Goal: Task Accomplishment & Management: Manage account settings

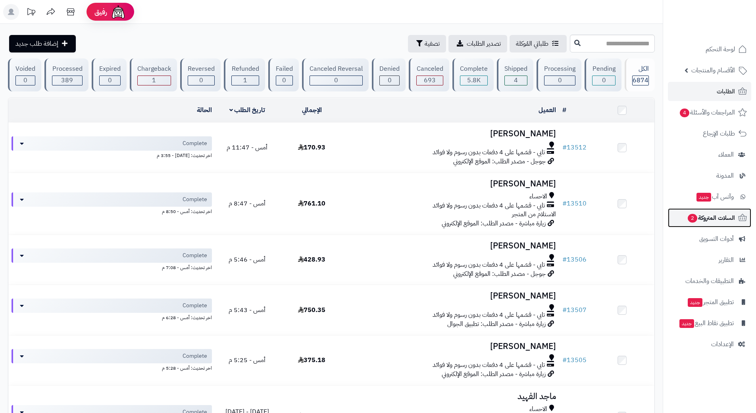
click at [717, 221] on span "السلات المتروكة 2" at bounding box center [711, 217] width 48 height 11
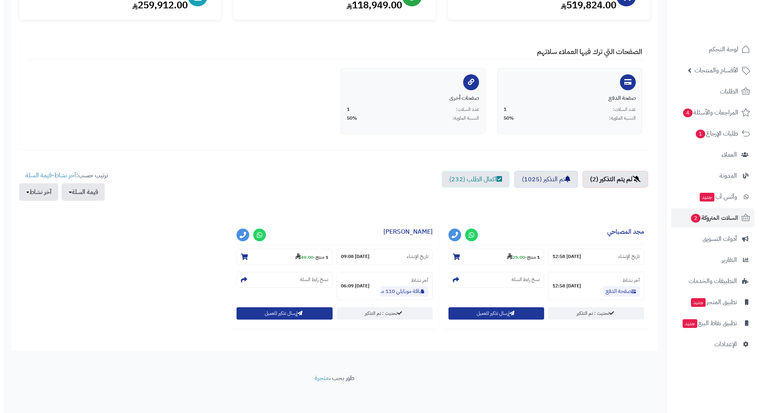
scroll to position [120, 0]
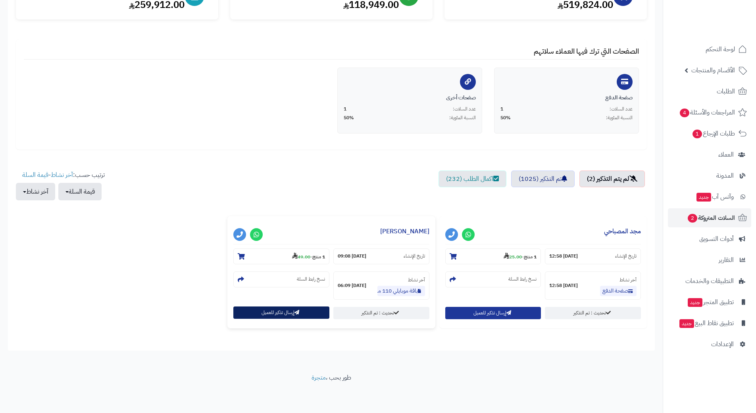
click at [274, 309] on button "إرسال تذكير للعميل" at bounding box center [281, 312] width 96 height 12
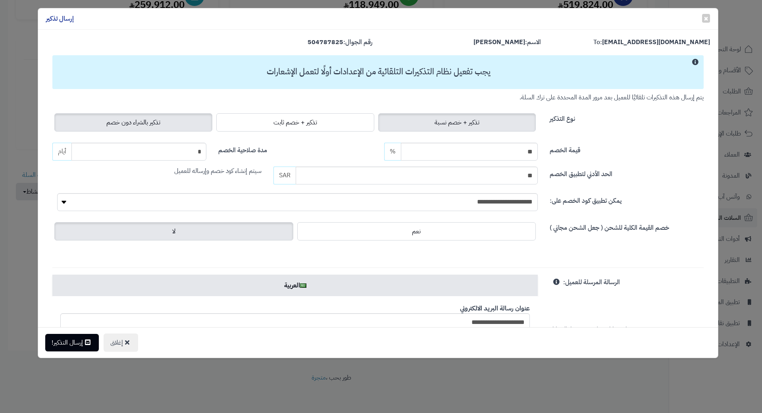
click at [151, 121] on span "تذكير بالشراء دون خصم" at bounding box center [133, 123] width 54 height 10
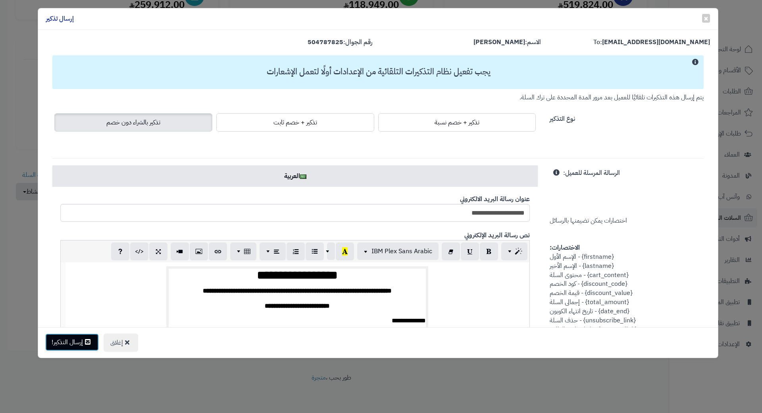
click at [83, 336] on button "إرسال التذكير!" at bounding box center [72, 341] width 54 height 17
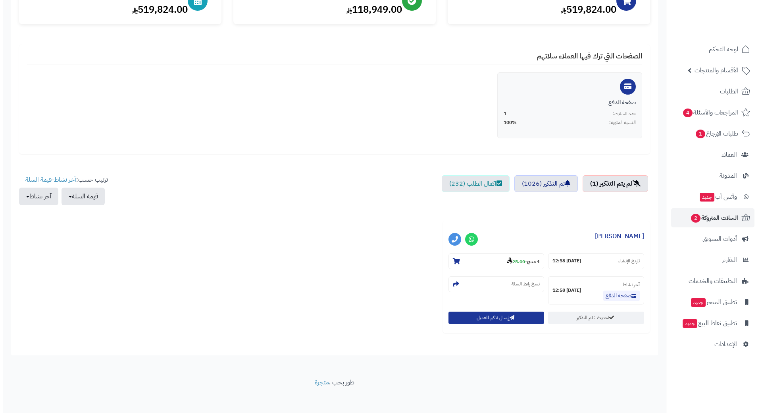
scroll to position [119, 0]
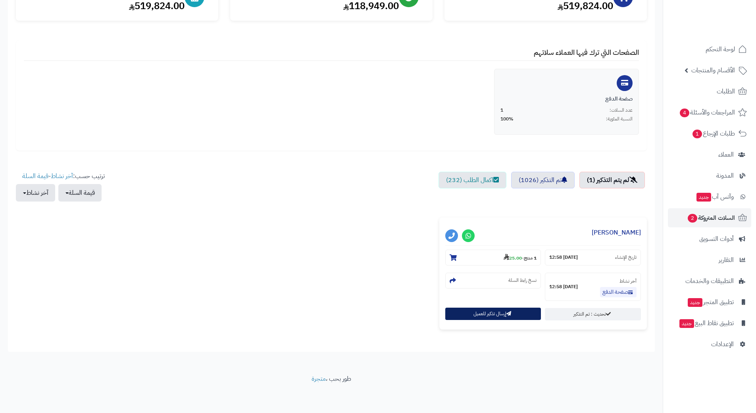
click at [471, 315] on button "إرسال تذكير للعميل" at bounding box center [493, 313] width 96 height 12
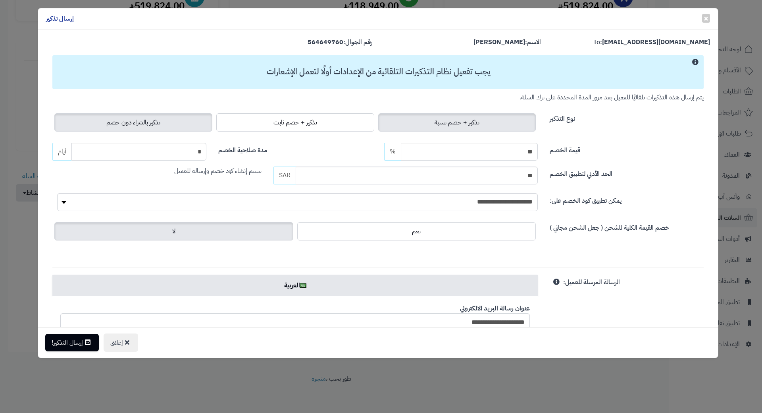
click at [158, 129] on label "تذكير بالشراء دون خصم" at bounding box center [133, 122] width 158 height 18
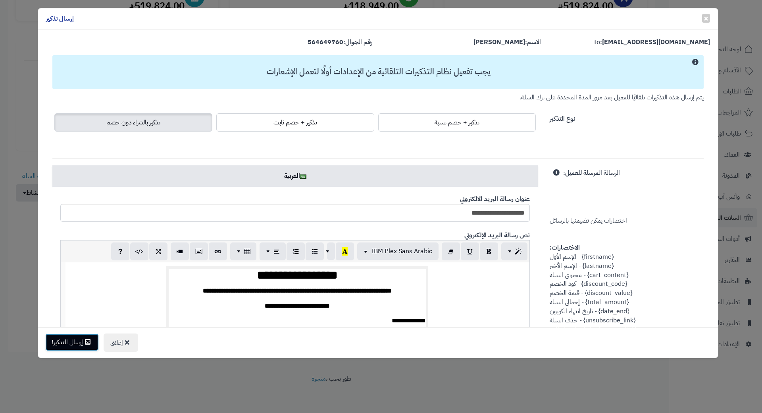
click at [80, 343] on button "إرسال التذكير!" at bounding box center [72, 341] width 54 height 17
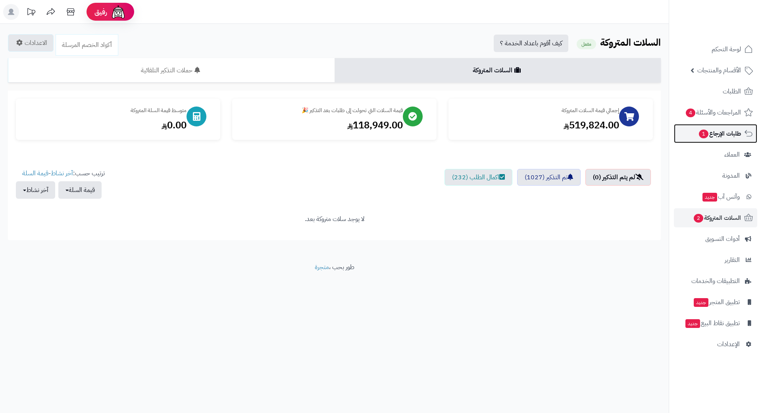
click at [713, 143] on link "طلبات الإرجاع 1" at bounding box center [715, 133] width 83 height 19
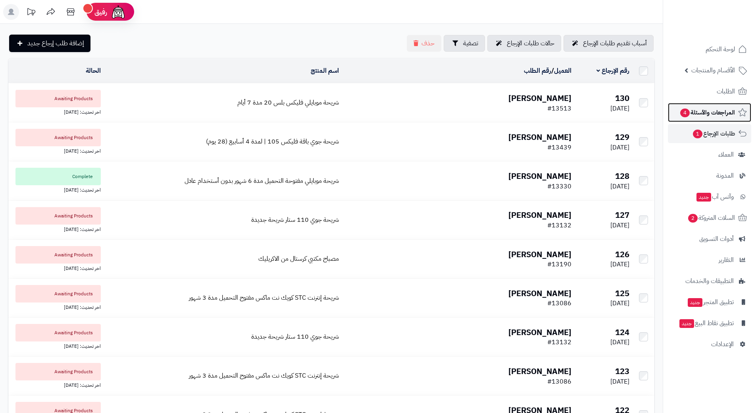
click at [700, 109] on span "المراجعات والأسئلة 4" at bounding box center [708, 112] width 56 height 11
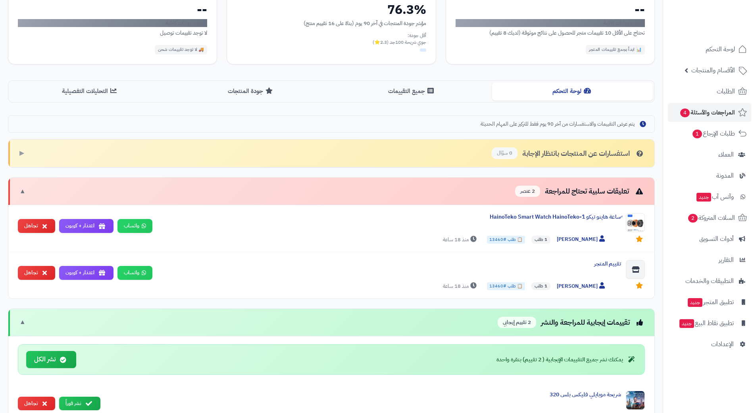
scroll to position [119, 0]
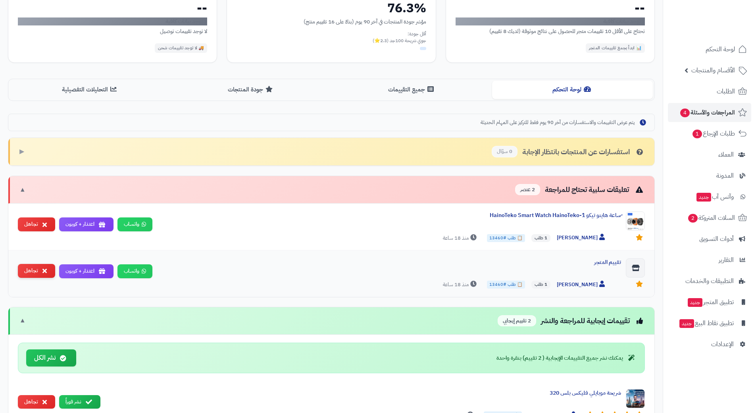
click at [39, 268] on button "تجاهل" at bounding box center [36, 271] width 37 height 14
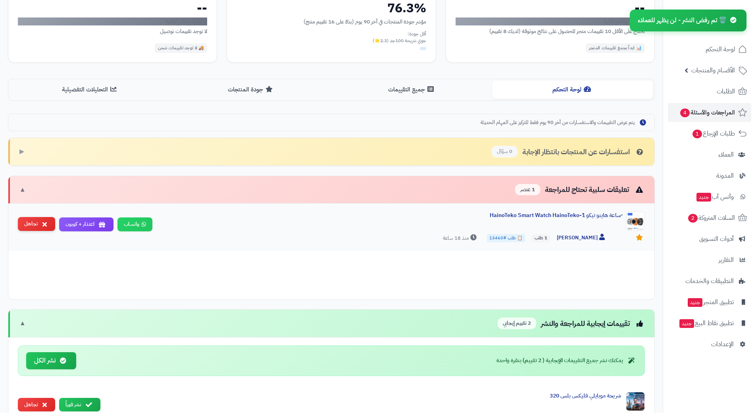
click at [43, 226] on icon at bounding box center [44, 224] width 4 height 6
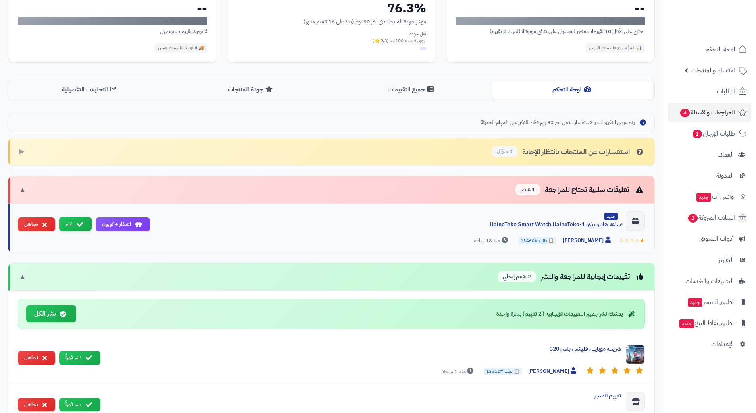
click at [77, 222] on icon at bounding box center [80, 224] width 6 height 6
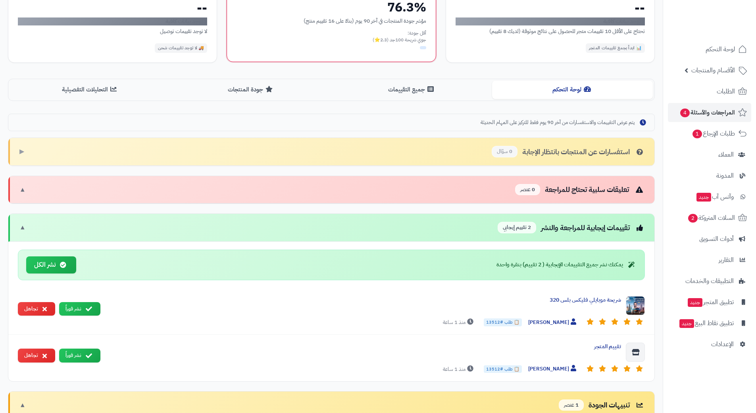
drag, startPoint x: 67, startPoint y: 260, endPoint x: 349, endPoint y: 28, distance: 365.6
click at [67, 260] on button "نشر الكل" at bounding box center [51, 264] width 50 height 17
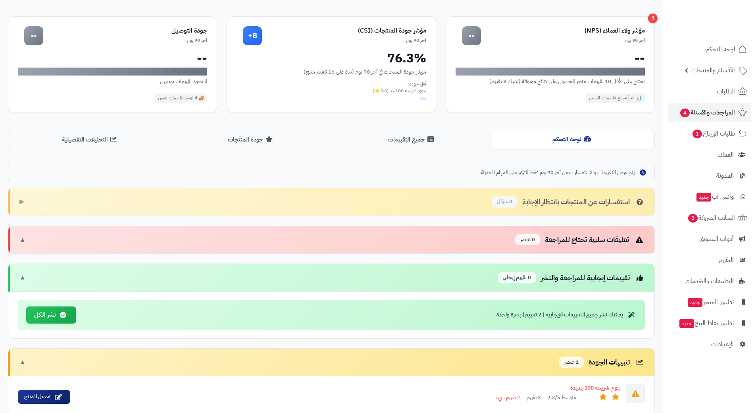
scroll to position [56, 0]
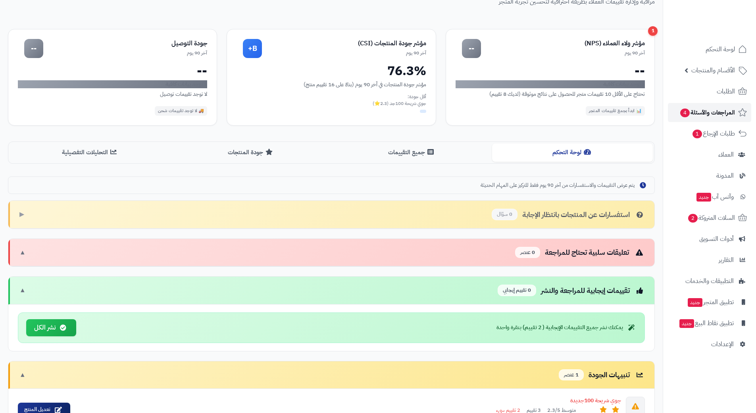
click at [693, 110] on span "المراجعات والأسئلة 4" at bounding box center [708, 112] width 56 height 11
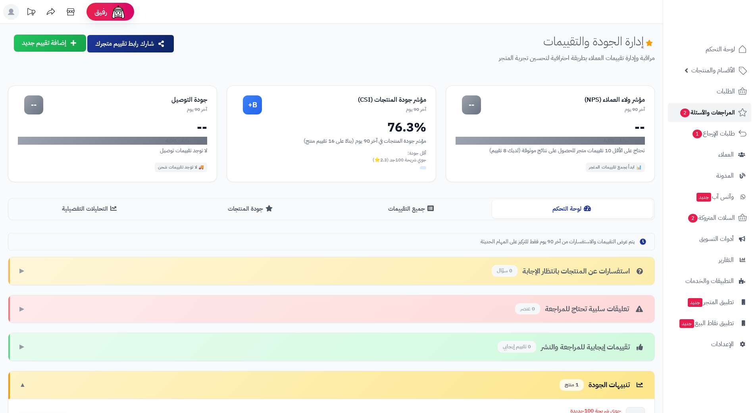
click at [703, 109] on span "المراجعات والأسئلة 2" at bounding box center [708, 112] width 56 height 11
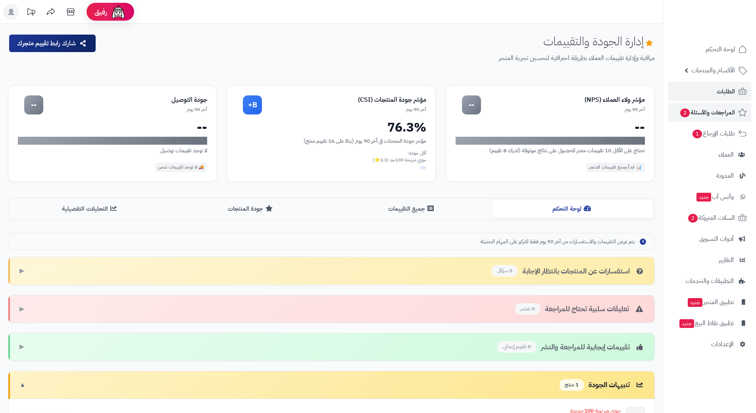
click at [702, 89] on link "الطلبات" at bounding box center [709, 91] width 83 height 19
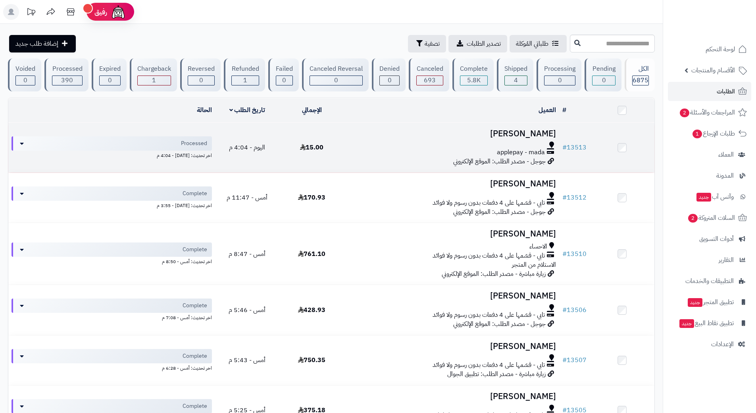
click at [381, 144] on div at bounding box center [451, 144] width 209 height 6
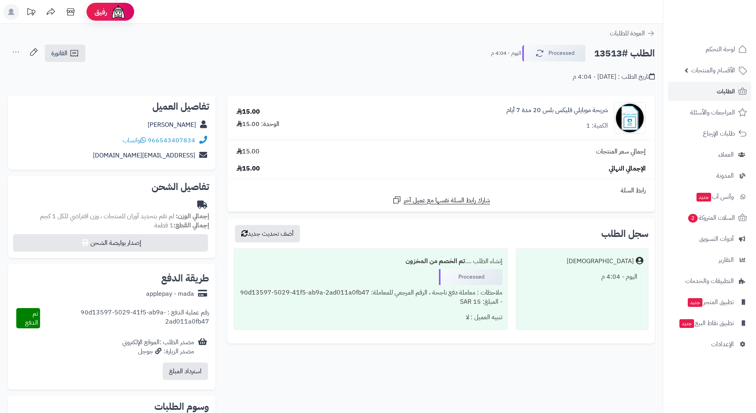
click at [624, 51] on h2 "الطلب #13513" at bounding box center [624, 53] width 61 height 16
copy div "الطلب #13513 Processed"
click at [143, 139] on icon at bounding box center [144, 140] width 6 height 6
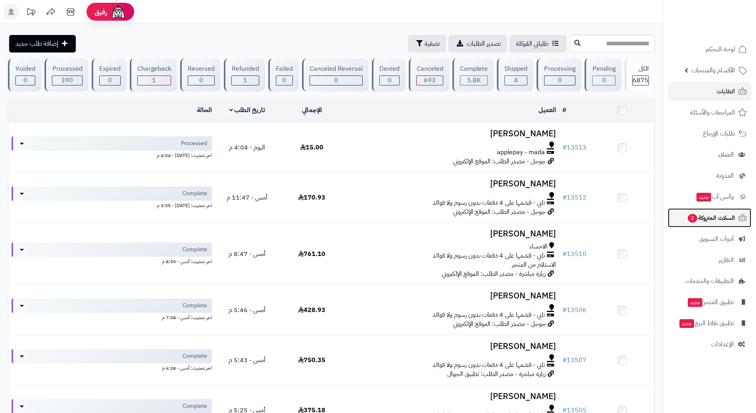
click at [701, 219] on span "السلات المتروكة 2" at bounding box center [711, 217] width 48 height 11
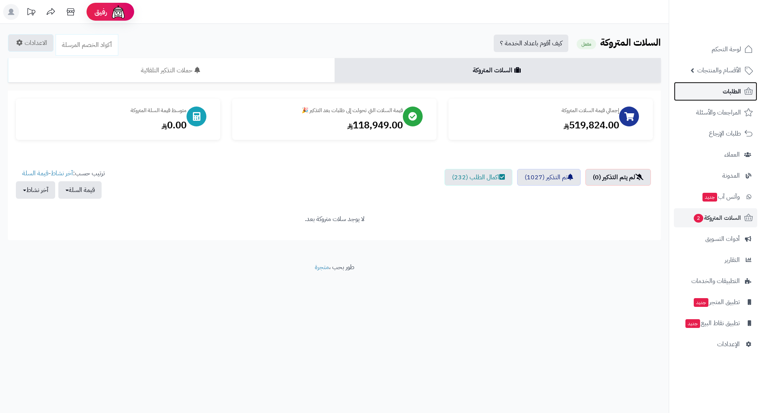
click at [716, 85] on link "الطلبات" at bounding box center [715, 91] width 83 height 19
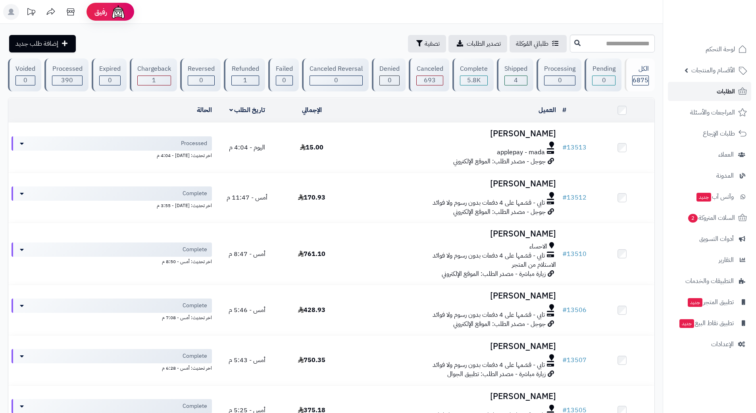
click at [689, 91] on link "الطلبات" at bounding box center [709, 91] width 83 height 19
click at [685, 90] on link "الطلبات" at bounding box center [709, 91] width 83 height 19
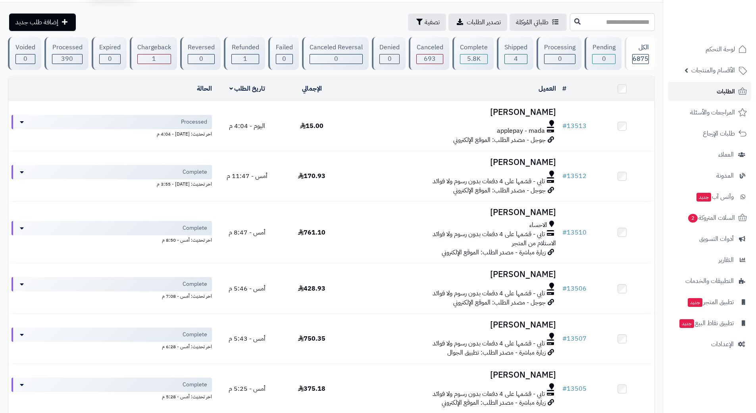
drag, startPoint x: 0, startPoint y: 0, endPoint x: 685, endPoint y: 89, distance: 691.0
click at [685, 89] on link "الطلبات" at bounding box center [709, 91] width 83 height 19
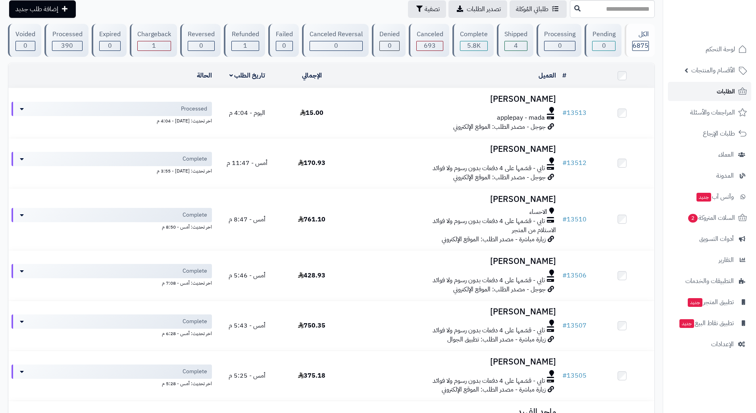
scroll to position [40, 0]
